Goal: Task Accomplishment & Management: Manage account settings

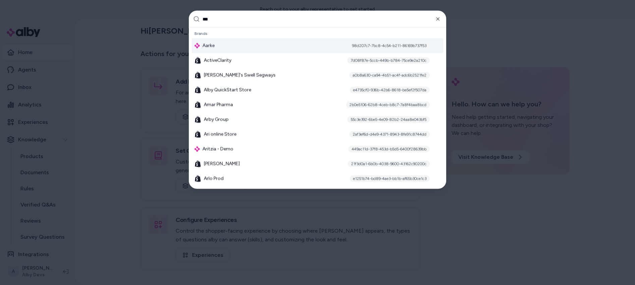
type input "****"
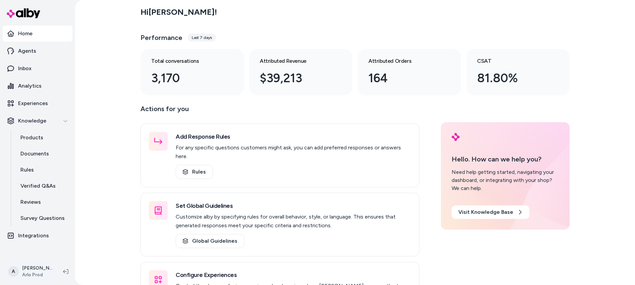
click at [38, 269] on html "Home Agents Inbox Analytics Experiences Knowledge Products Documents Rules Veri…" at bounding box center [317, 142] width 635 height 285
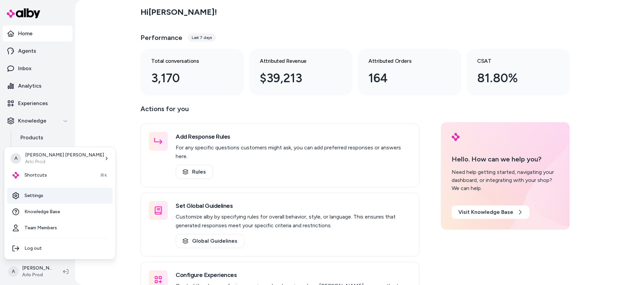
click at [39, 193] on link "Settings" at bounding box center [60, 195] width 106 height 16
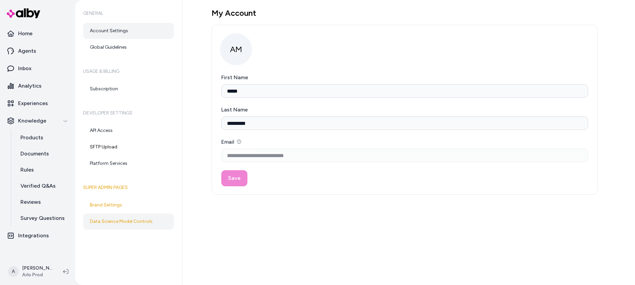
click at [138, 217] on link "Data Science Model Controls" at bounding box center [128, 221] width 91 height 16
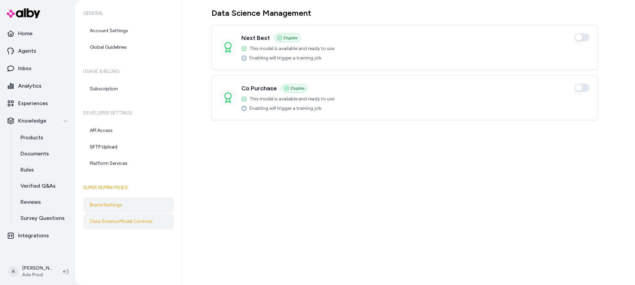
click at [130, 207] on link "Brand Settings" at bounding box center [128, 205] width 91 height 16
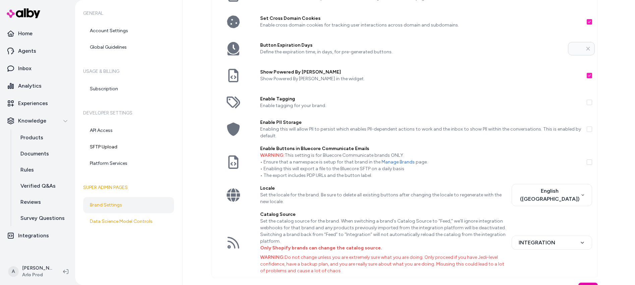
scroll to position [165, 0]
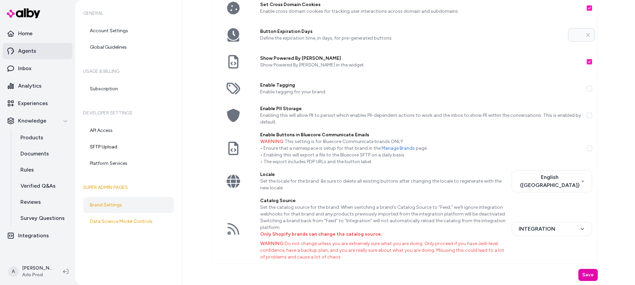
click at [31, 49] on p "Agents" at bounding box center [27, 51] width 18 height 8
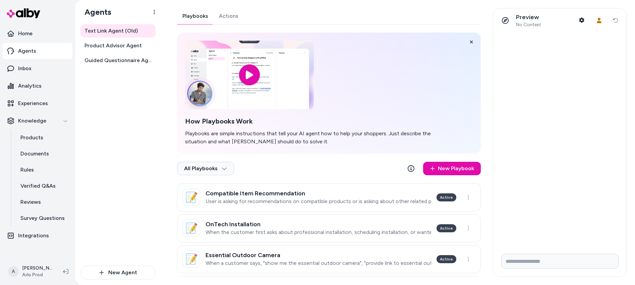
click at [226, 15] on link "Actions" at bounding box center [229, 16] width 30 height 16
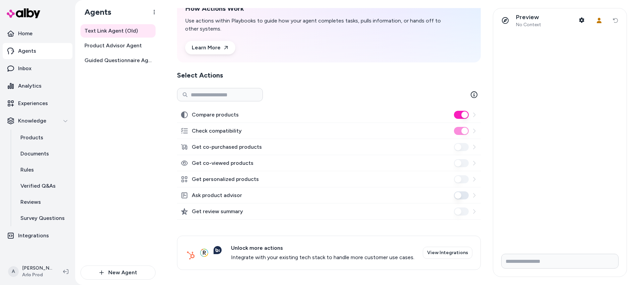
scroll to position [37, 0]
click at [117, 44] on span "Product Advisor Agent" at bounding box center [112, 46] width 57 height 8
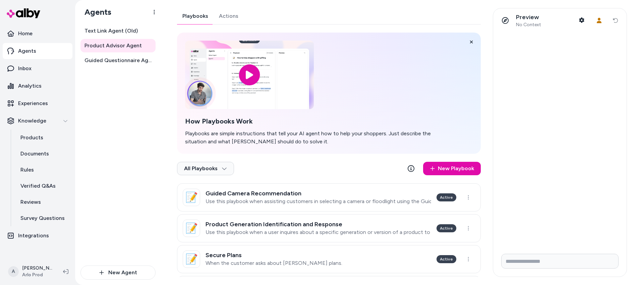
click at [235, 18] on link "Actions" at bounding box center [229, 16] width 30 height 16
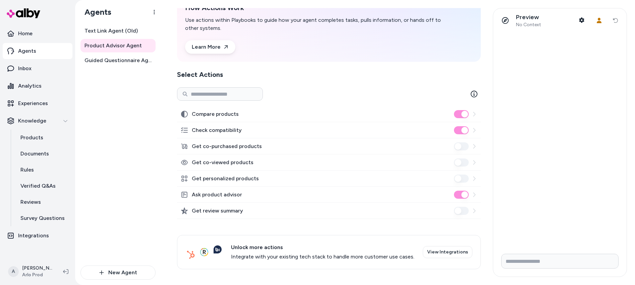
scroll to position [37, 0]
click at [134, 66] on link "Guided Questionnaire Agent" at bounding box center [117, 60] width 75 height 13
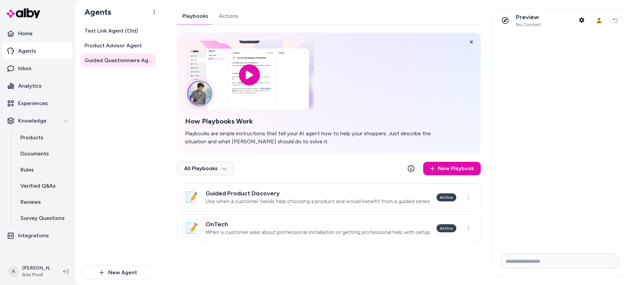
click at [219, 11] on link "Actions" at bounding box center [229, 16] width 30 height 16
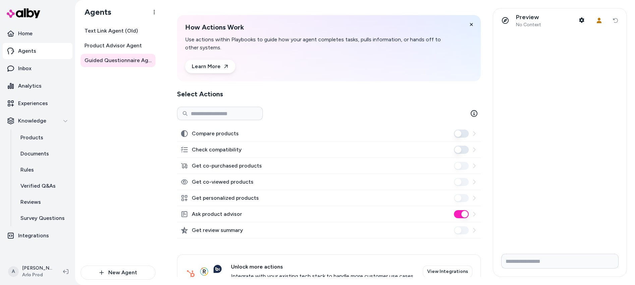
scroll to position [37, 0]
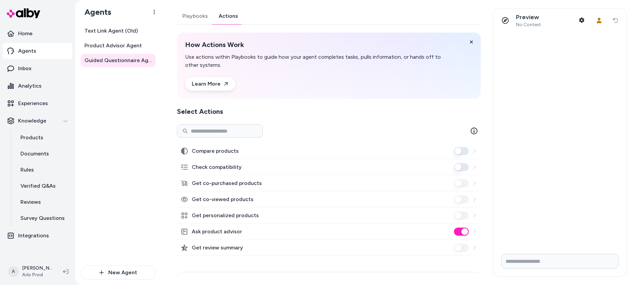
click at [143, 107] on div "Text Link Agent (Old) Product Advisor Agent Guided Questionnaire Agent" at bounding box center [117, 144] width 75 height 241
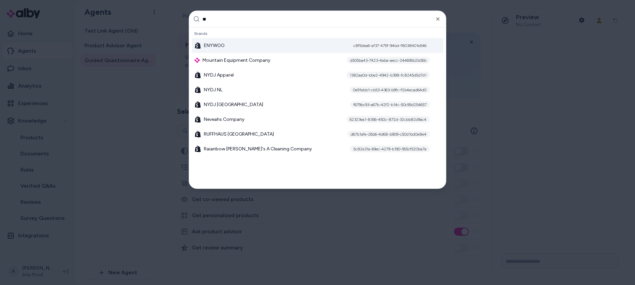
type input "*"
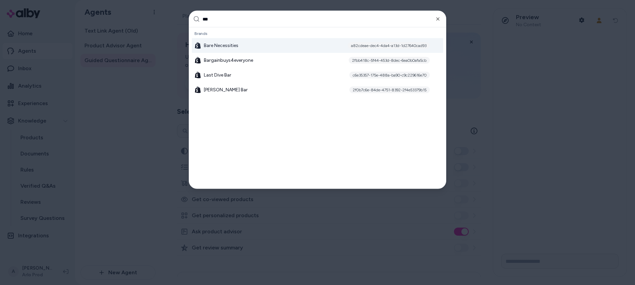
type input "****"
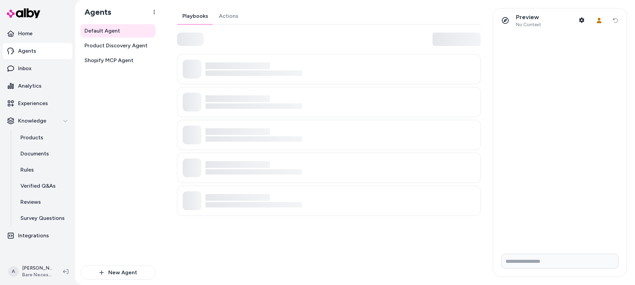
click at [231, 16] on link "Actions" at bounding box center [229, 16] width 30 height 16
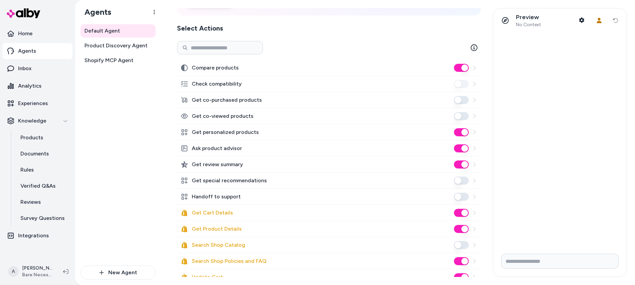
scroll to position [150, 0]
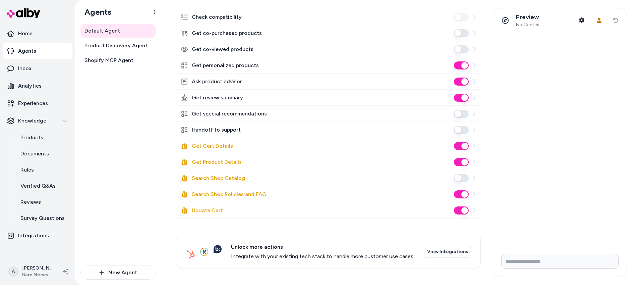
click at [131, 111] on div "Default Agent Product Discovery Agent Shopify MCP Agent" at bounding box center [117, 144] width 75 height 241
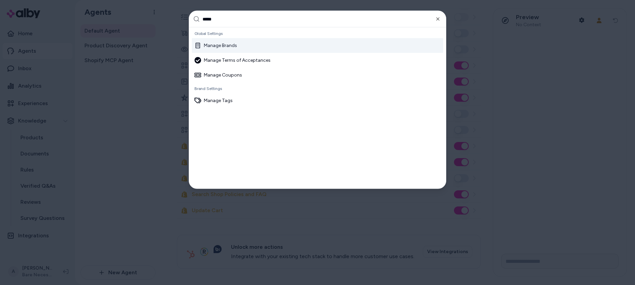
type input "******"
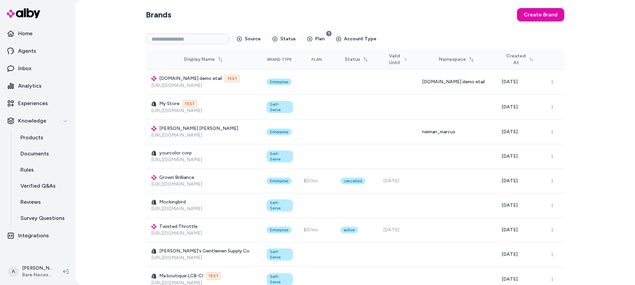
click at [181, 46] on div "Source Status Plan Account Type" at bounding box center [355, 38] width 418 height 21
click at [184, 42] on input at bounding box center [188, 39] width 84 height 11
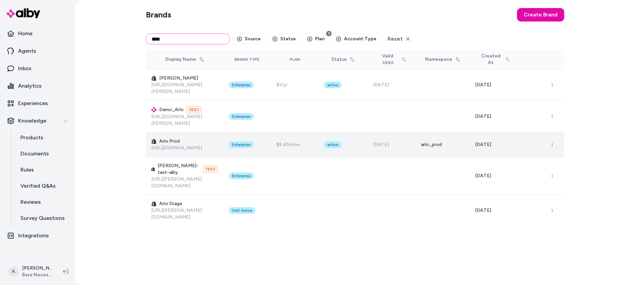
type input "****"
click at [206, 138] on h3 "Arlo Prod" at bounding box center [184, 141] width 67 height 7
click at [170, 138] on h3 "Arlo Prod" at bounding box center [184, 141] width 67 height 7
click at [554, 142] on icon "button" at bounding box center [552, 144] width 4 height 4
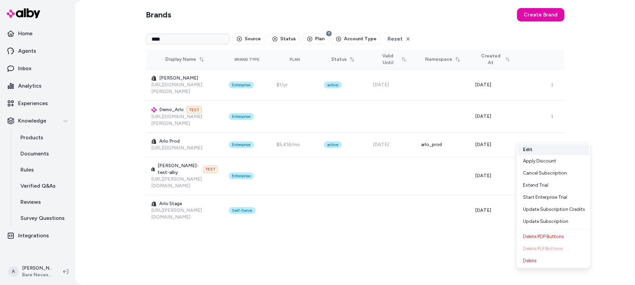
click at [549, 152] on button "Edit" at bounding box center [553, 149] width 71 height 11
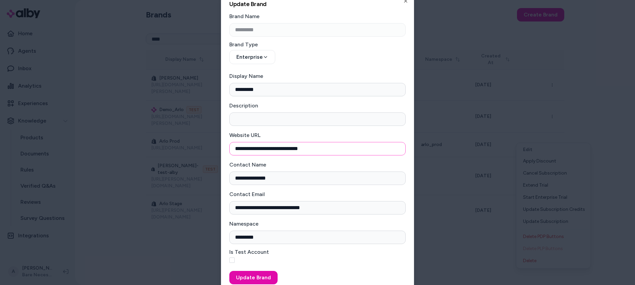
click at [344, 147] on input "**********" at bounding box center [317, 148] width 176 height 13
click at [466, 130] on div at bounding box center [317, 142] width 635 height 285
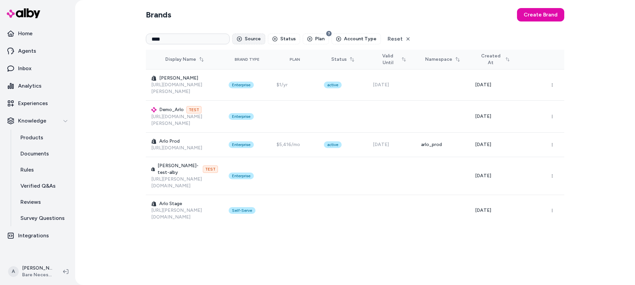
click at [251, 39] on button "Source" at bounding box center [248, 39] width 33 height 11
click at [275, 65] on div "Shopify" at bounding box center [266, 66] width 64 height 11
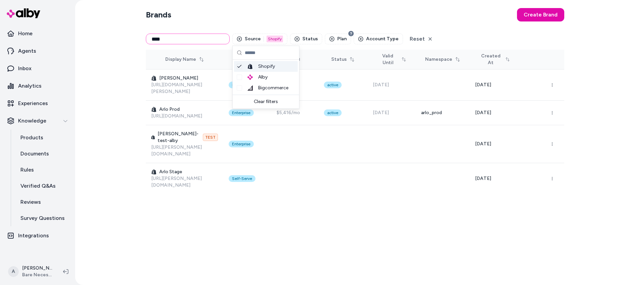
click at [174, 39] on input "****" at bounding box center [188, 39] width 84 height 11
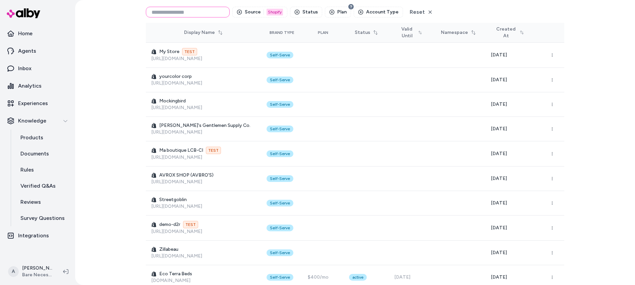
scroll to position [134, 0]
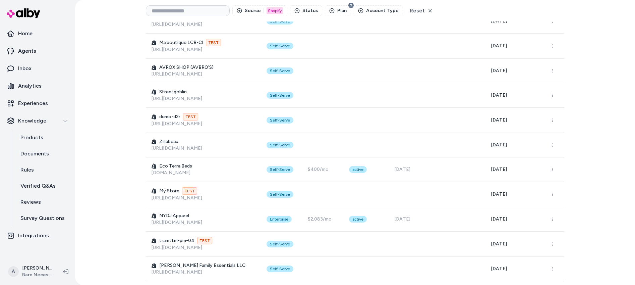
click at [117, 92] on div "Brands Create Brand Source 1 Shopify Status Plan Account Type Reset Display Nam…" at bounding box center [355, 142] width 560 height 285
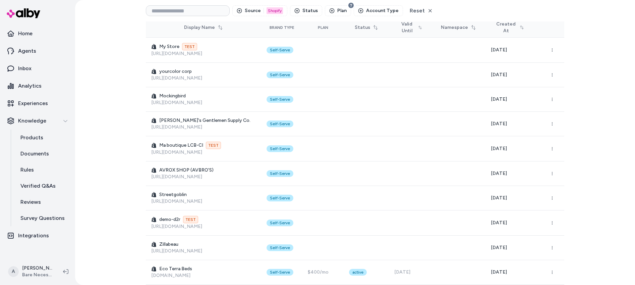
scroll to position [139, 0]
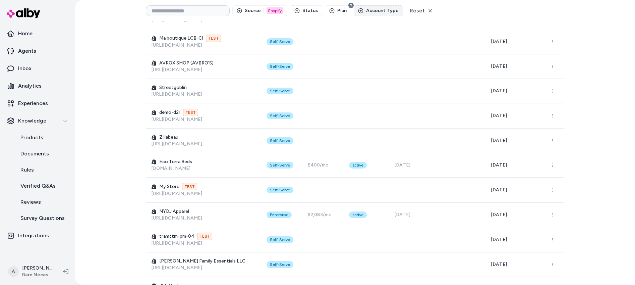
click at [370, 13] on button "Account Type" at bounding box center [378, 10] width 49 height 11
click at [393, 48] on span "Non-Test Accounts" at bounding box center [385, 49] width 43 height 7
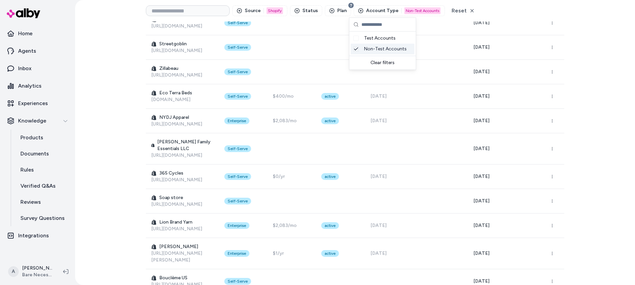
scroll to position [114, 0]
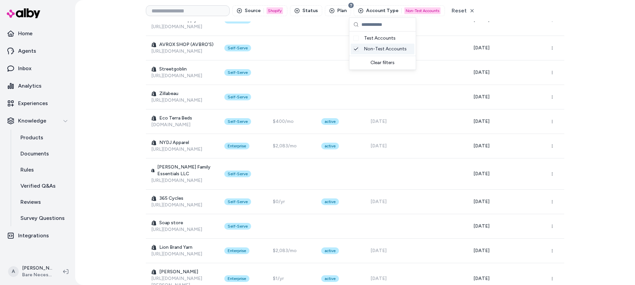
click at [122, 81] on div "Brands Create Brand Source 1 Shopify Status Plan Account Type 1 Non-Test Accoun…" at bounding box center [355, 142] width 560 height 285
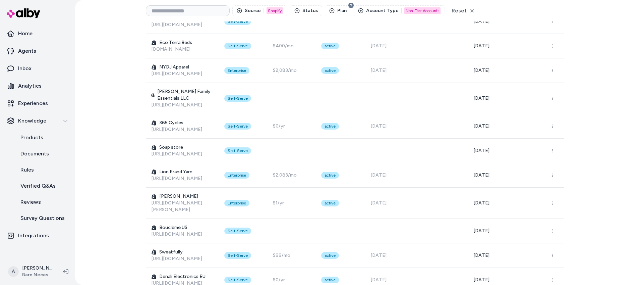
scroll to position [222, 0]
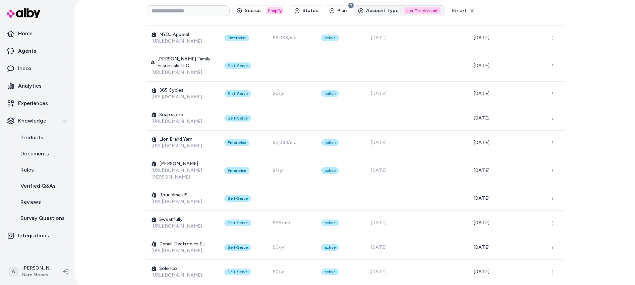
click at [361, 10] on button "Account Type 1 Non-Test Accounts" at bounding box center [399, 10] width 91 height 11
click at [361, 9] on button "Account Type 1 Non-Test Accounts" at bounding box center [399, 10] width 91 height 11
click at [325, 11] on button "Plan" at bounding box center [338, 10] width 26 height 11
drag, startPoint x: 326, startPoint y: 10, endPoint x: 305, endPoint y: 10, distance: 21.5
click at [329, 10] on icon "button" at bounding box center [331, 10] width 5 height 5
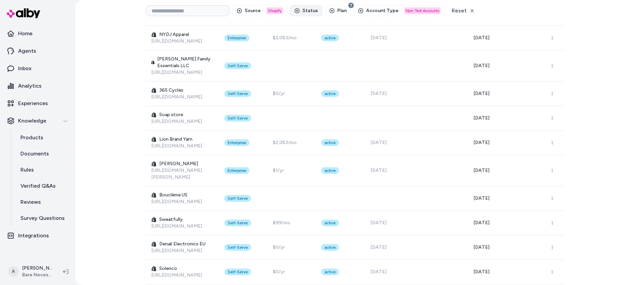
click at [304, 10] on button "Status" at bounding box center [306, 10] width 32 height 11
click at [328, 37] on div "Active" at bounding box center [321, 38] width 64 height 11
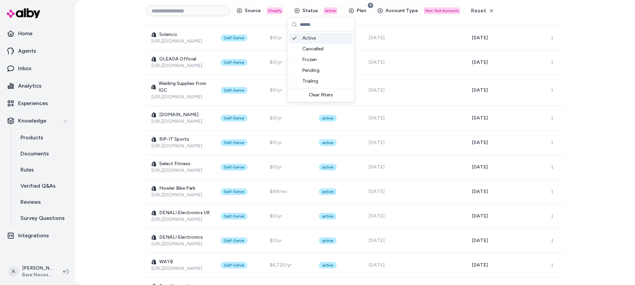
scroll to position [75, 0]
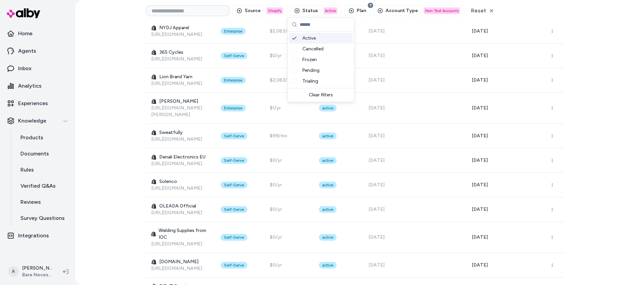
click at [118, 66] on div "Brands Create Brand Source 1 Shopify Status 1 Active Plan Account Type 1 Non-Te…" at bounding box center [355, 142] width 560 height 285
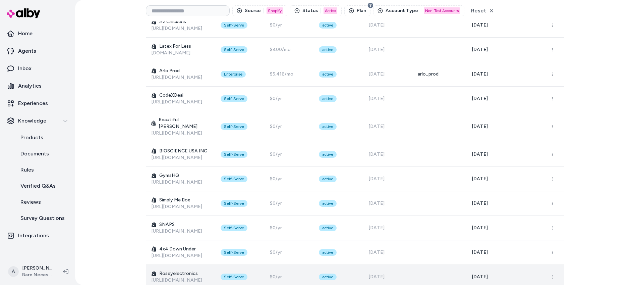
scroll to position [748, 0]
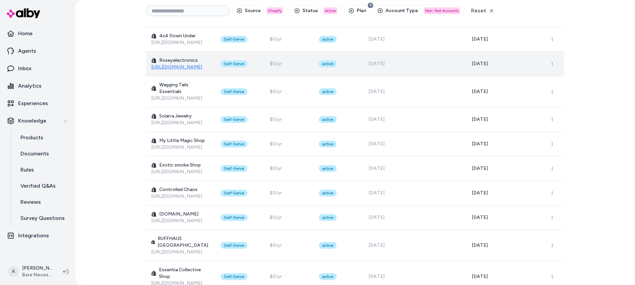
click at [190, 64] on link "https://1kdc8r-sz.myshopify.com" at bounding box center [176, 67] width 51 height 6
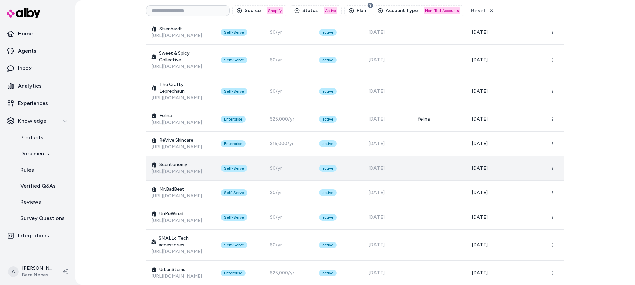
scroll to position [1053, 0]
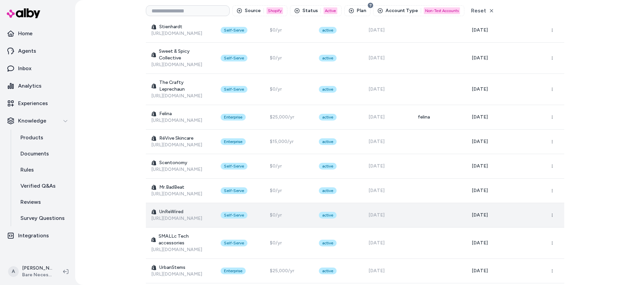
click at [173, 208] on h3 "UnReWired" at bounding box center [180, 211] width 59 height 7
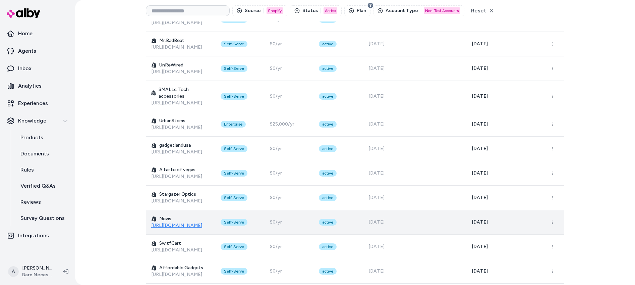
scroll to position [1327, 0]
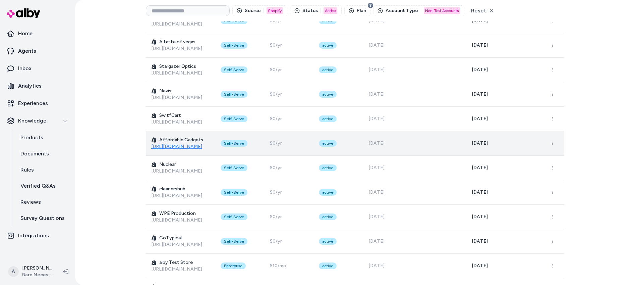
click at [192, 143] on link "https://xrbyqw-y0.myshopify.com" at bounding box center [176, 146] width 51 height 6
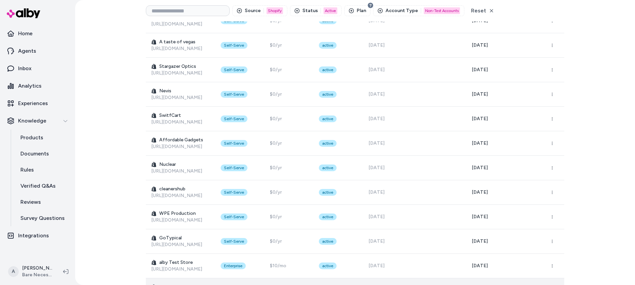
click at [174, 283] on h3 "Cars In Need" at bounding box center [180, 286] width 59 height 7
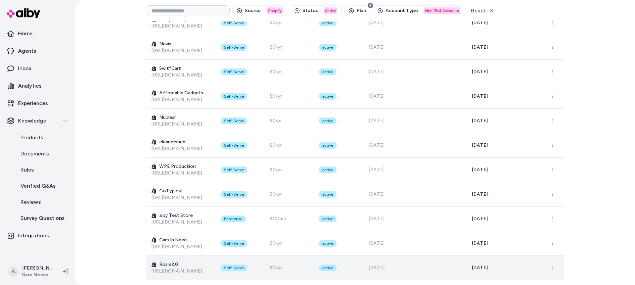
scroll to position [1379, 0]
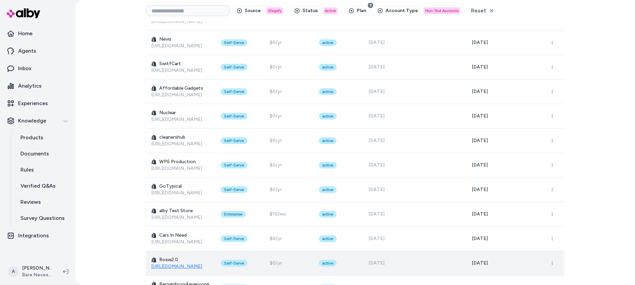
click at [177, 263] on link "https://rosie2-0.myshopify.com" at bounding box center [176, 266] width 51 height 6
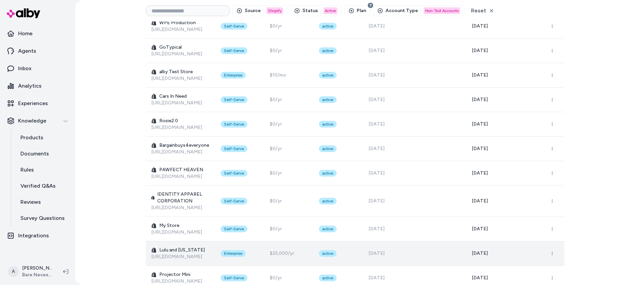
scroll to position [1559, 0]
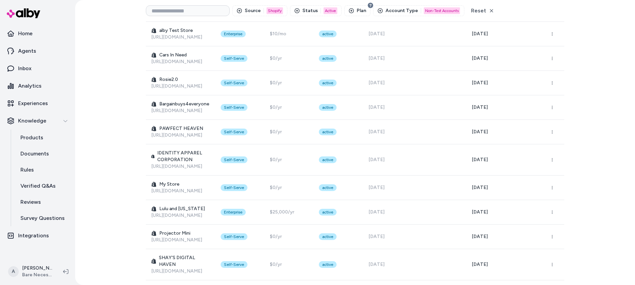
click at [106, 194] on div "Brands Create Brand Source 1 Shopify Status 1 Active Plan Account Type 1 Non-Te…" at bounding box center [355, 142] width 560 height 285
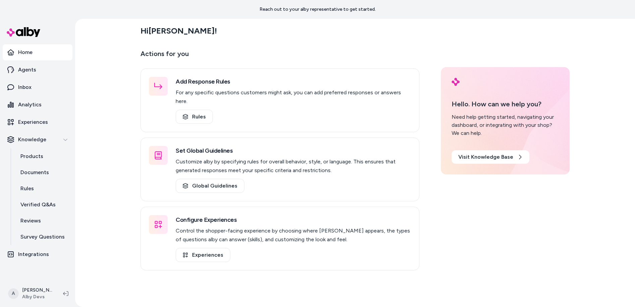
click at [523, 229] on div "Actions for you Add Response Rules For any specific questions customers might a…" at bounding box center [354, 159] width 429 height 222
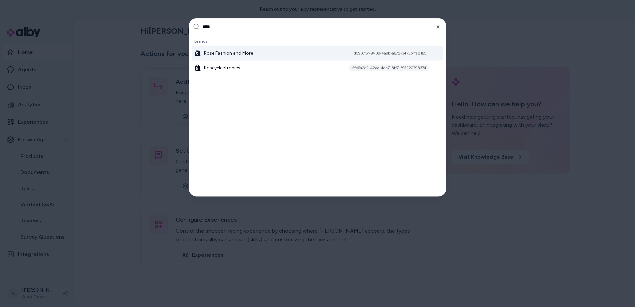
type input "*****"
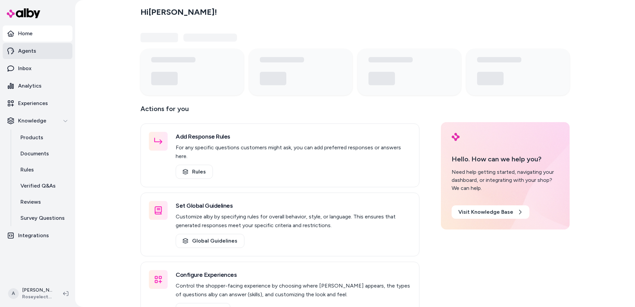
click at [22, 48] on p "Agents" at bounding box center [27, 51] width 18 height 8
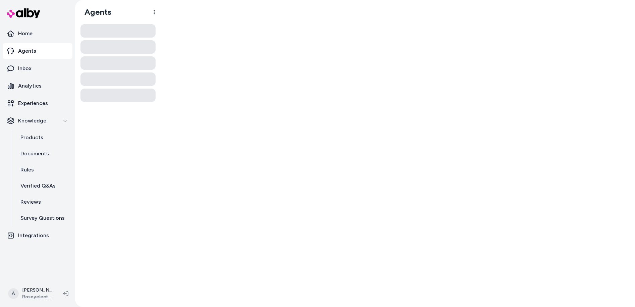
click at [56, 49] on link "Agents" at bounding box center [38, 51] width 70 height 16
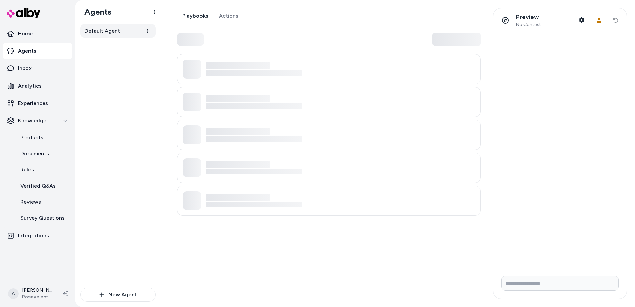
click at [100, 32] on span "Default Agent" at bounding box center [102, 31] width 36 height 8
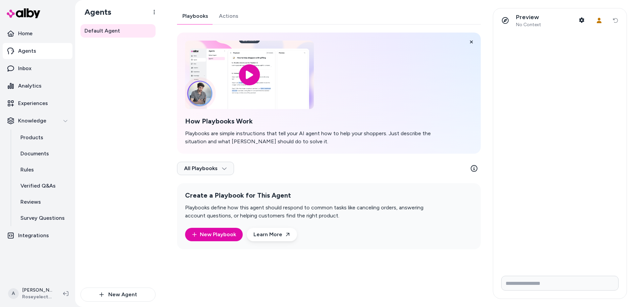
click at [233, 17] on link "Actions" at bounding box center [229, 16] width 30 height 16
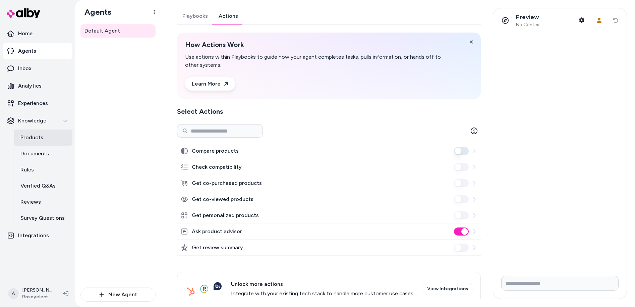
click at [34, 138] on p "Products" at bounding box center [31, 137] width 23 height 8
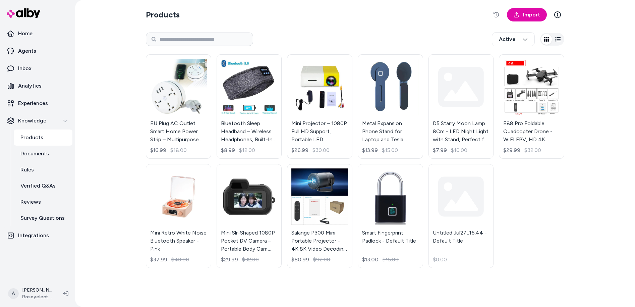
click at [100, 146] on div "Products Import Active EU Plug AC Outlet Smart Home Power Strip – Multipurpose …" at bounding box center [355, 153] width 560 height 307
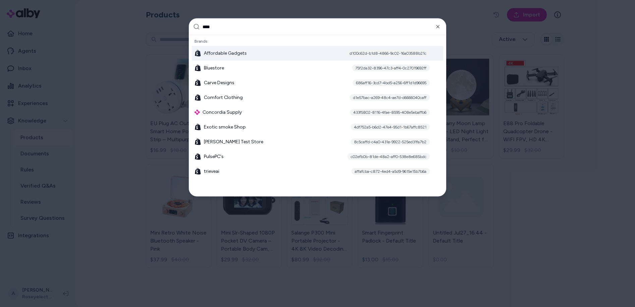
type input "*****"
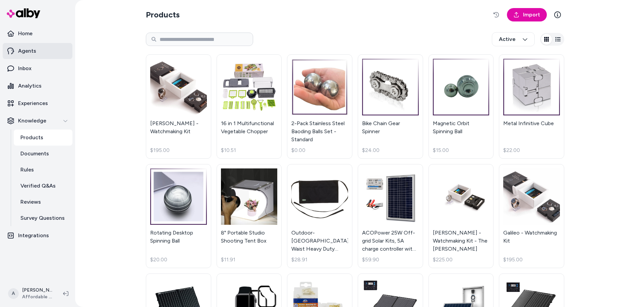
click at [34, 45] on link "Agents" at bounding box center [38, 51] width 70 height 16
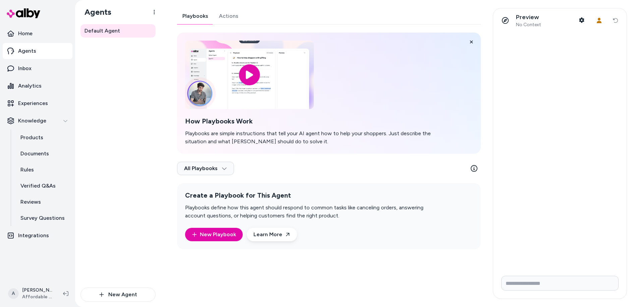
click at [220, 14] on link "Actions" at bounding box center [229, 16] width 30 height 16
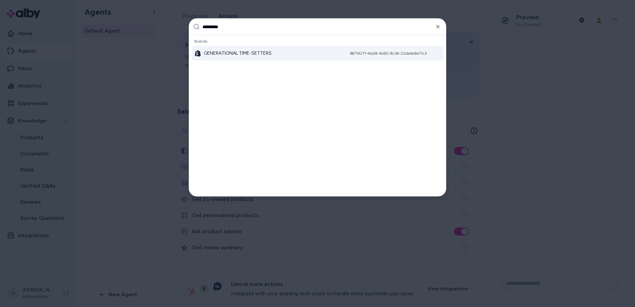
type input "**********"
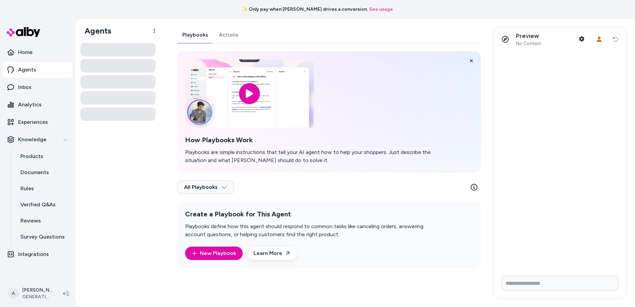
click at [233, 36] on link "Actions" at bounding box center [229, 35] width 30 height 16
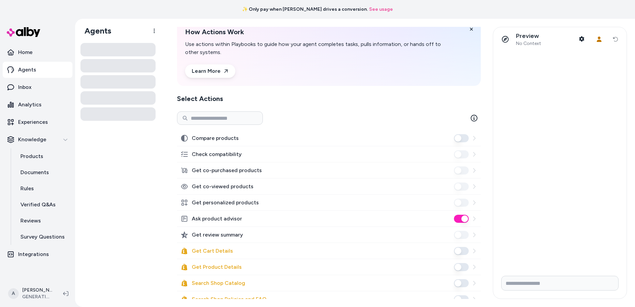
scroll to position [114, 0]
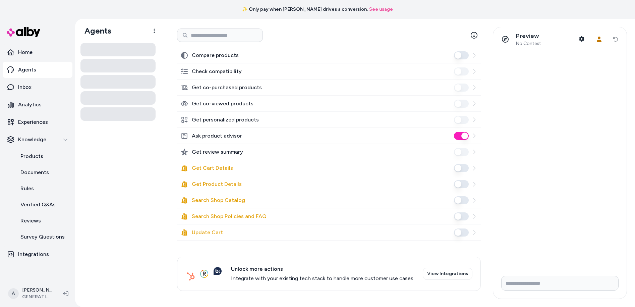
click at [538, 209] on div at bounding box center [559, 160] width 133 height 219
